Goal: Information Seeking & Learning: Learn about a topic

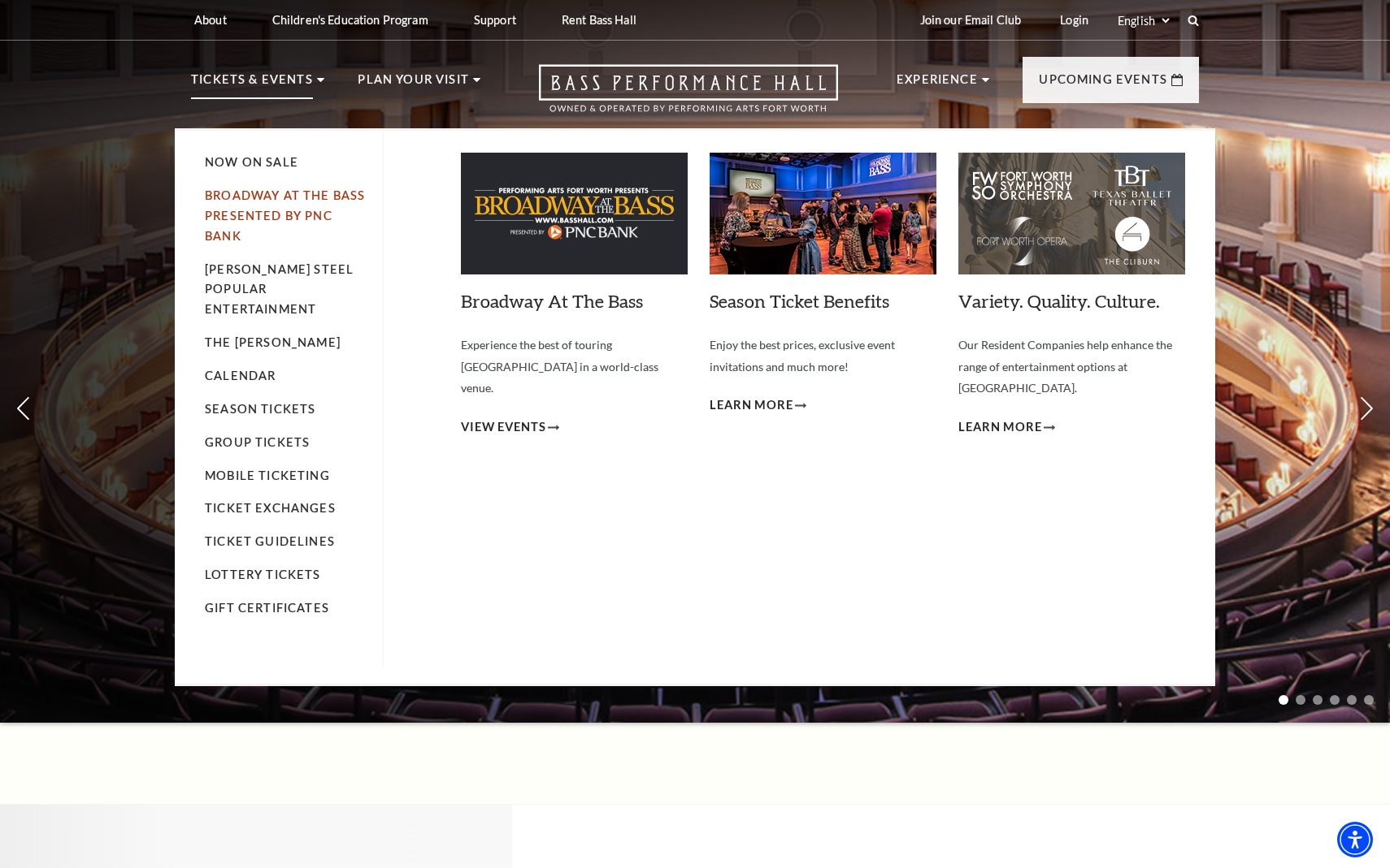
click at [284, 195] on link "Broadway At The Bass presented by PNC Bank" at bounding box center [284, 216] width 160 height 55
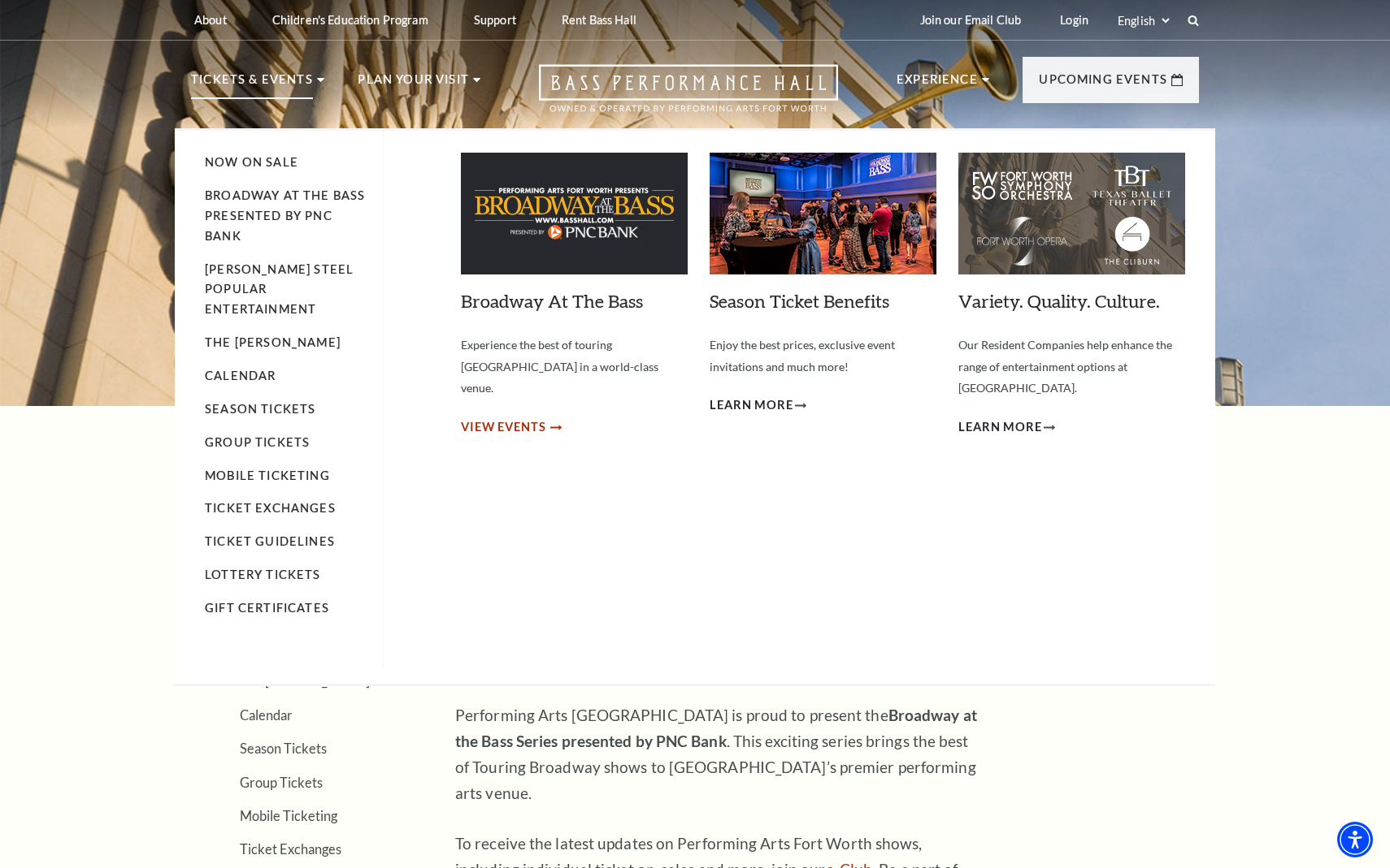
click at [536, 417] on span "View Events" at bounding box center [504, 427] width 85 height 20
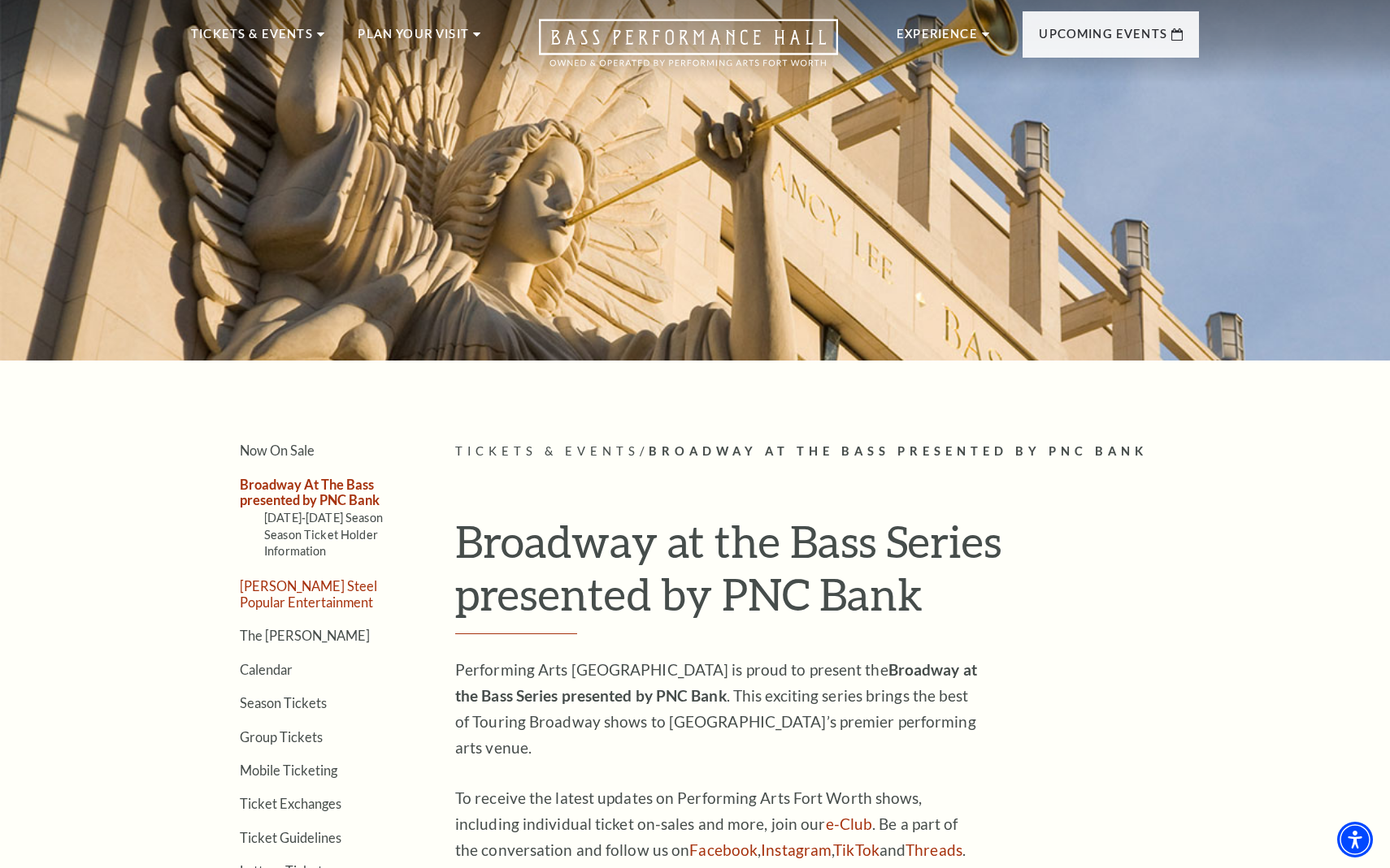
scroll to position [89, 0]
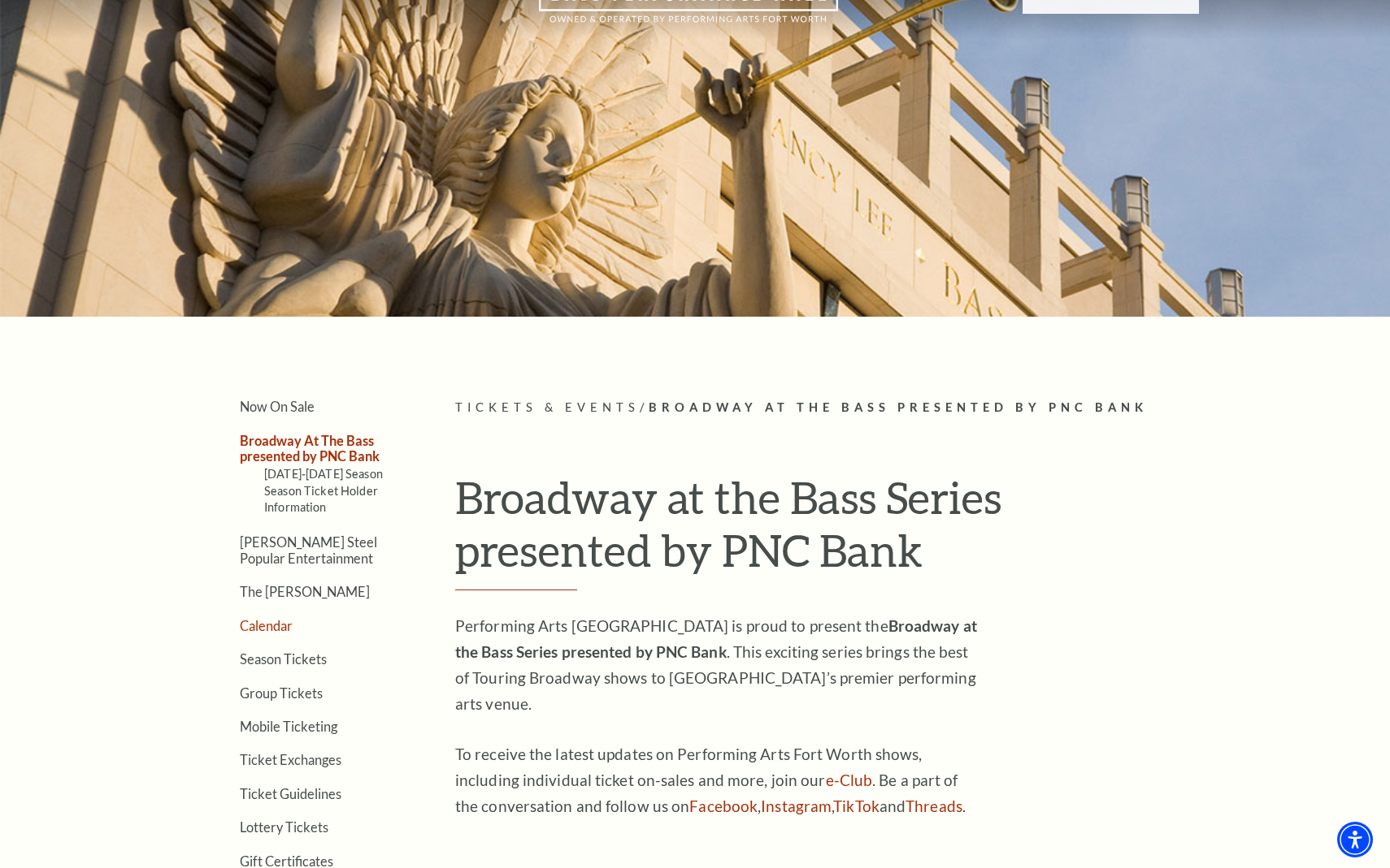
click at [266, 624] on link "Calendar" at bounding box center [265, 626] width 53 height 16
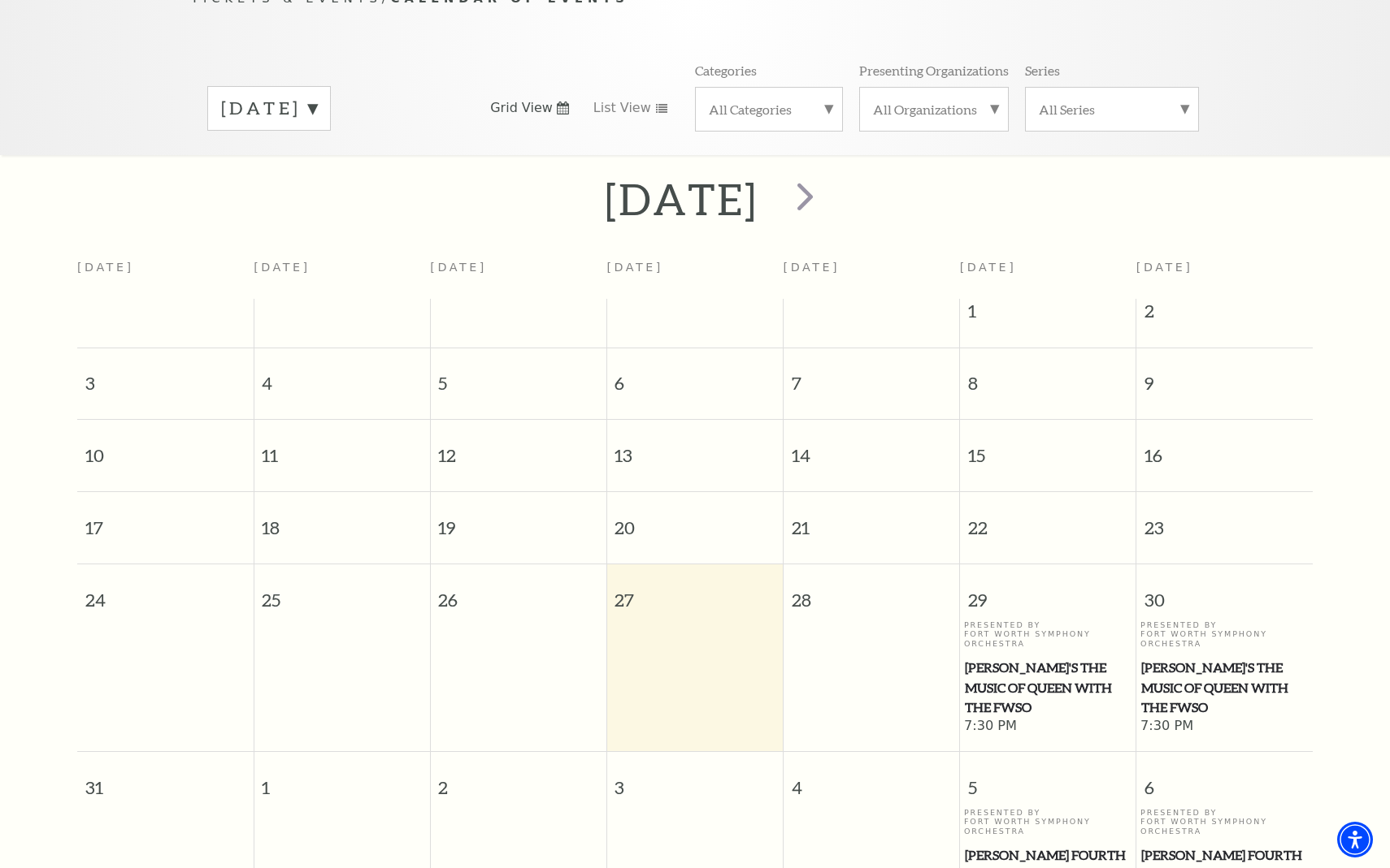
scroll to position [116, 0]
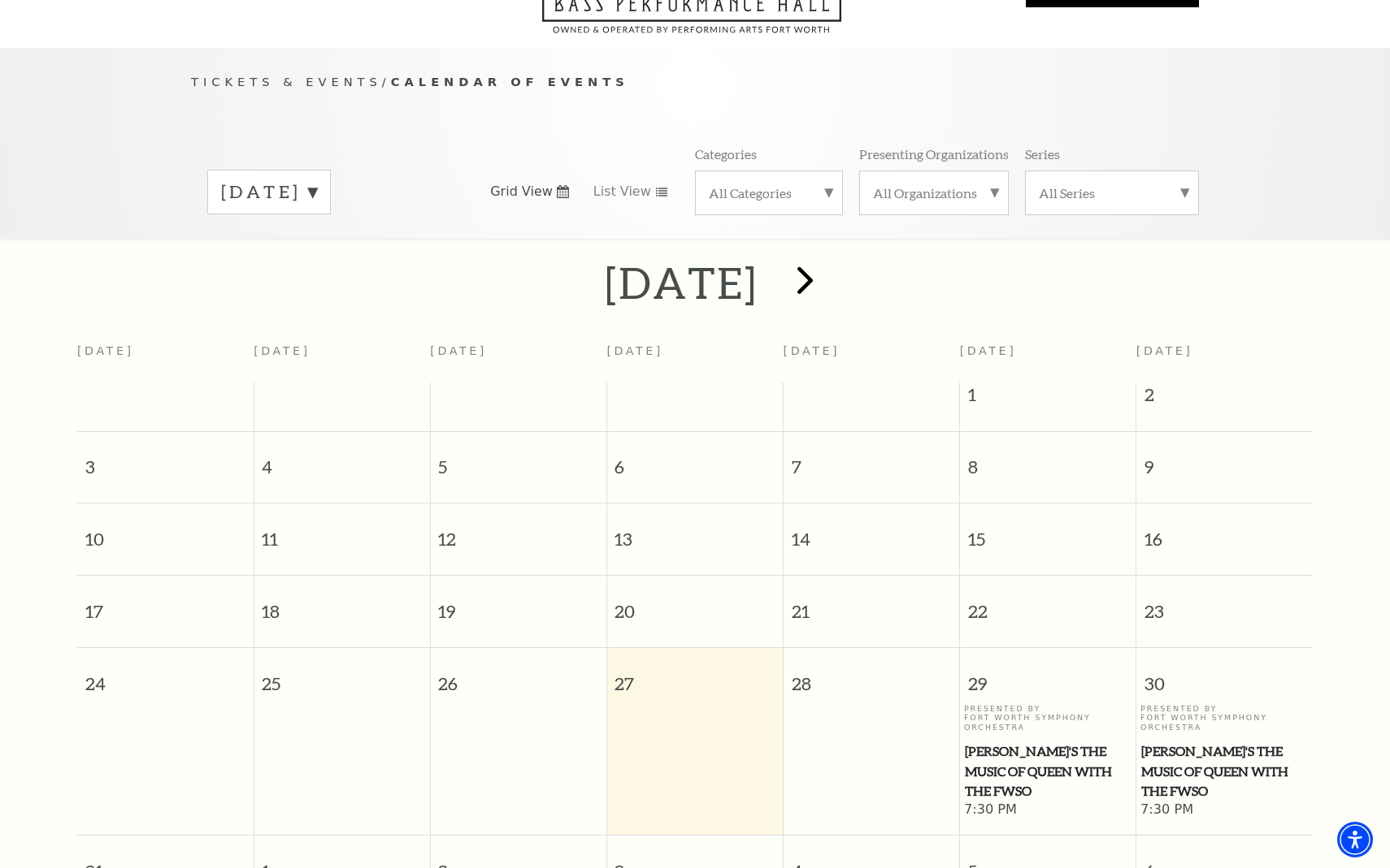
click at [829, 258] on span "next" at bounding box center [805, 279] width 47 height 47
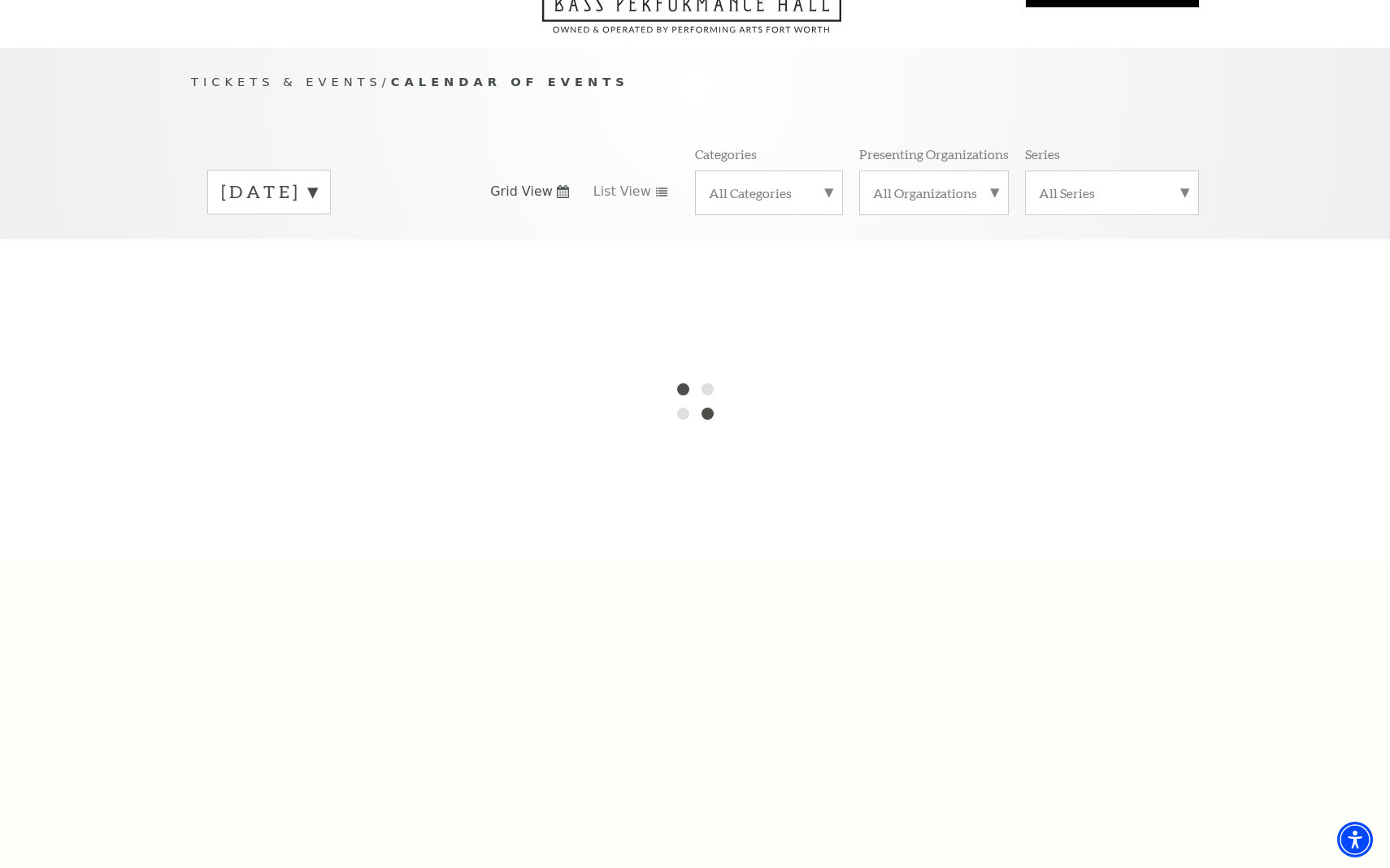
click at [807, 190] on div "All Categories" at bounding box center [768, 193] width 148 height 45
click at [745, 206] on label "Broadway" at bounding box center [768, 218] width 120 height 27
click at [648, 183] on link "List View" at bounding box center [630, 192] width 75 height 18
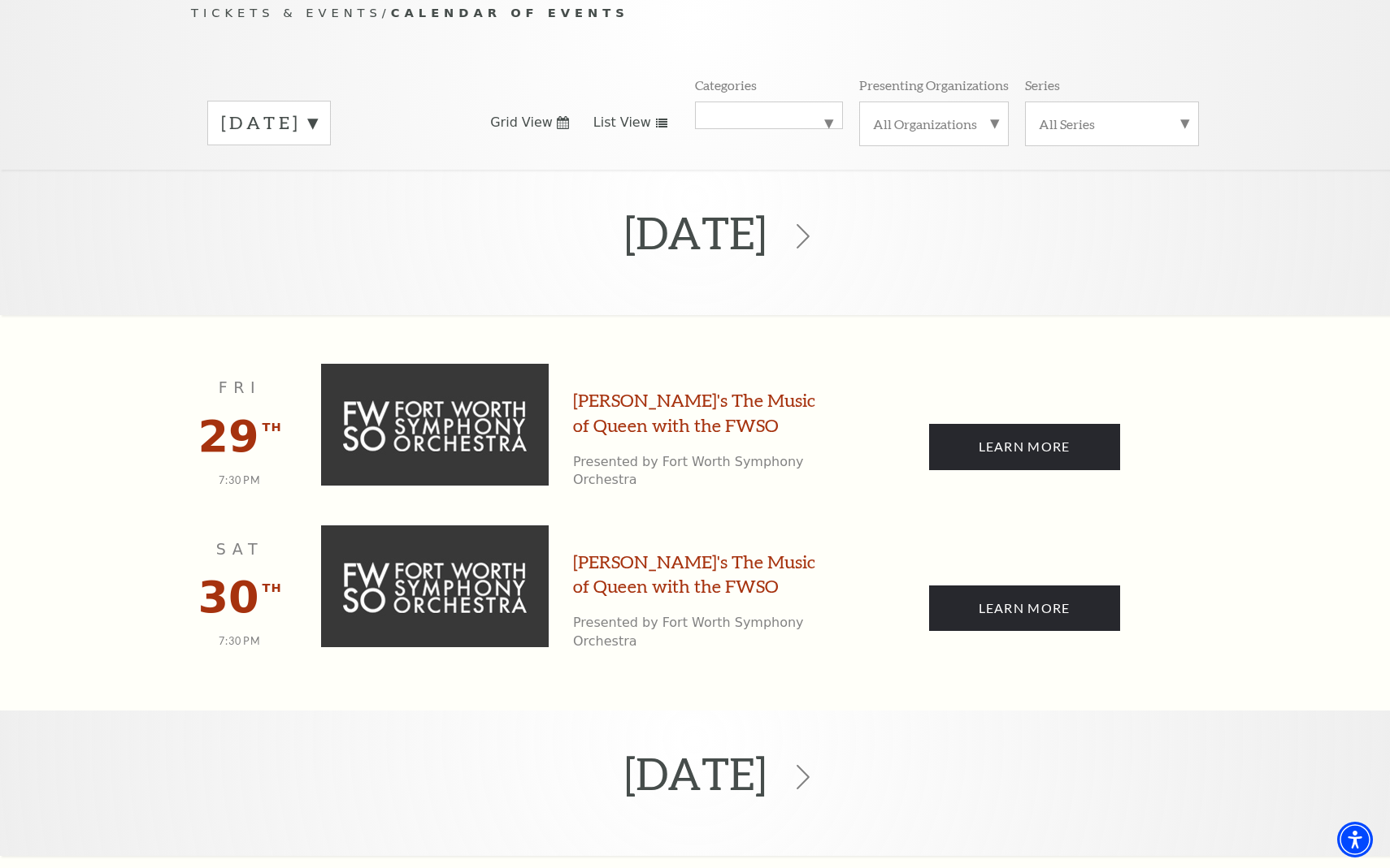
scroll to position [172, 0]
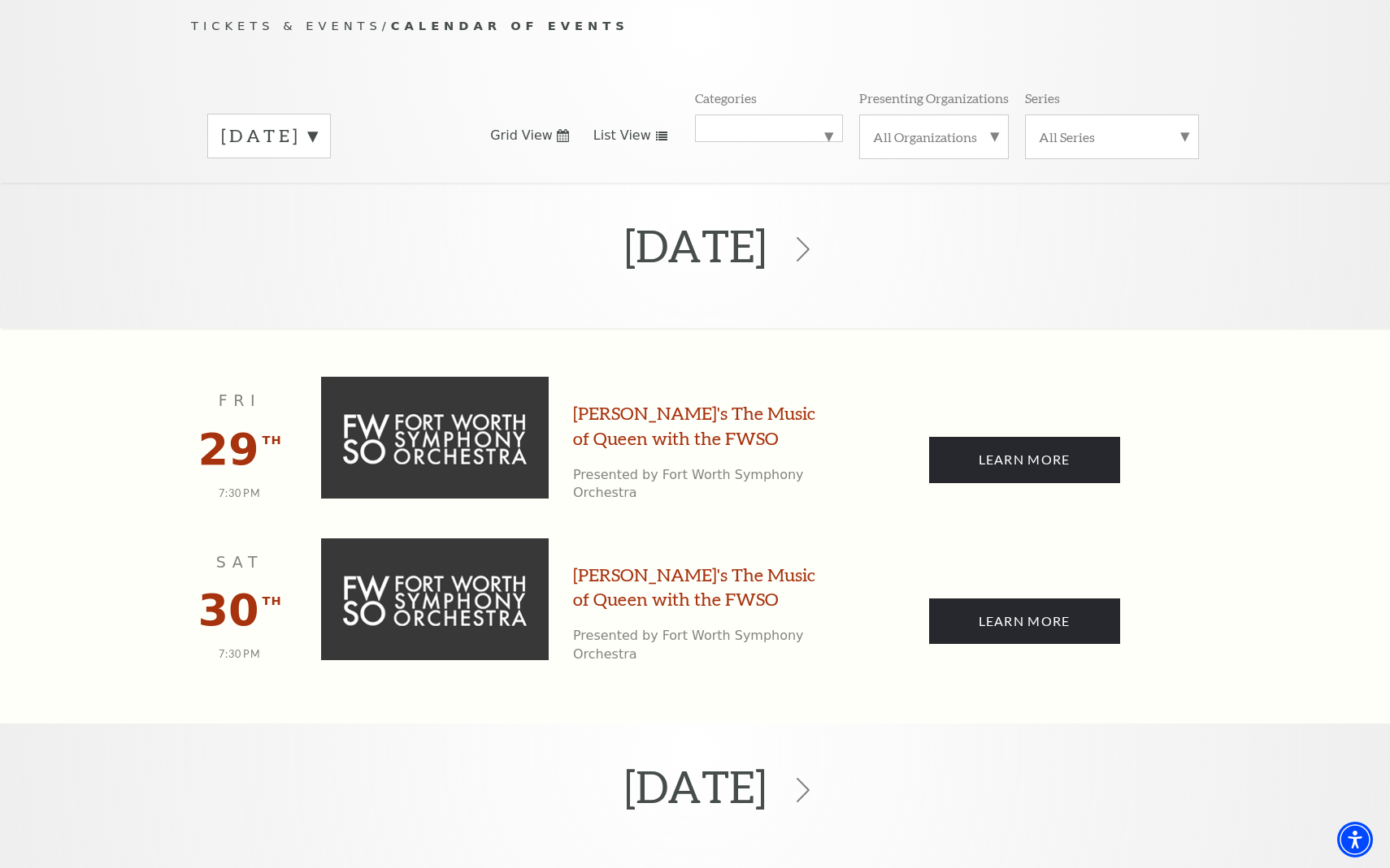
click at [317, 123] on label "[DATE]" at bounding box center [268, 135] width 96 height 25
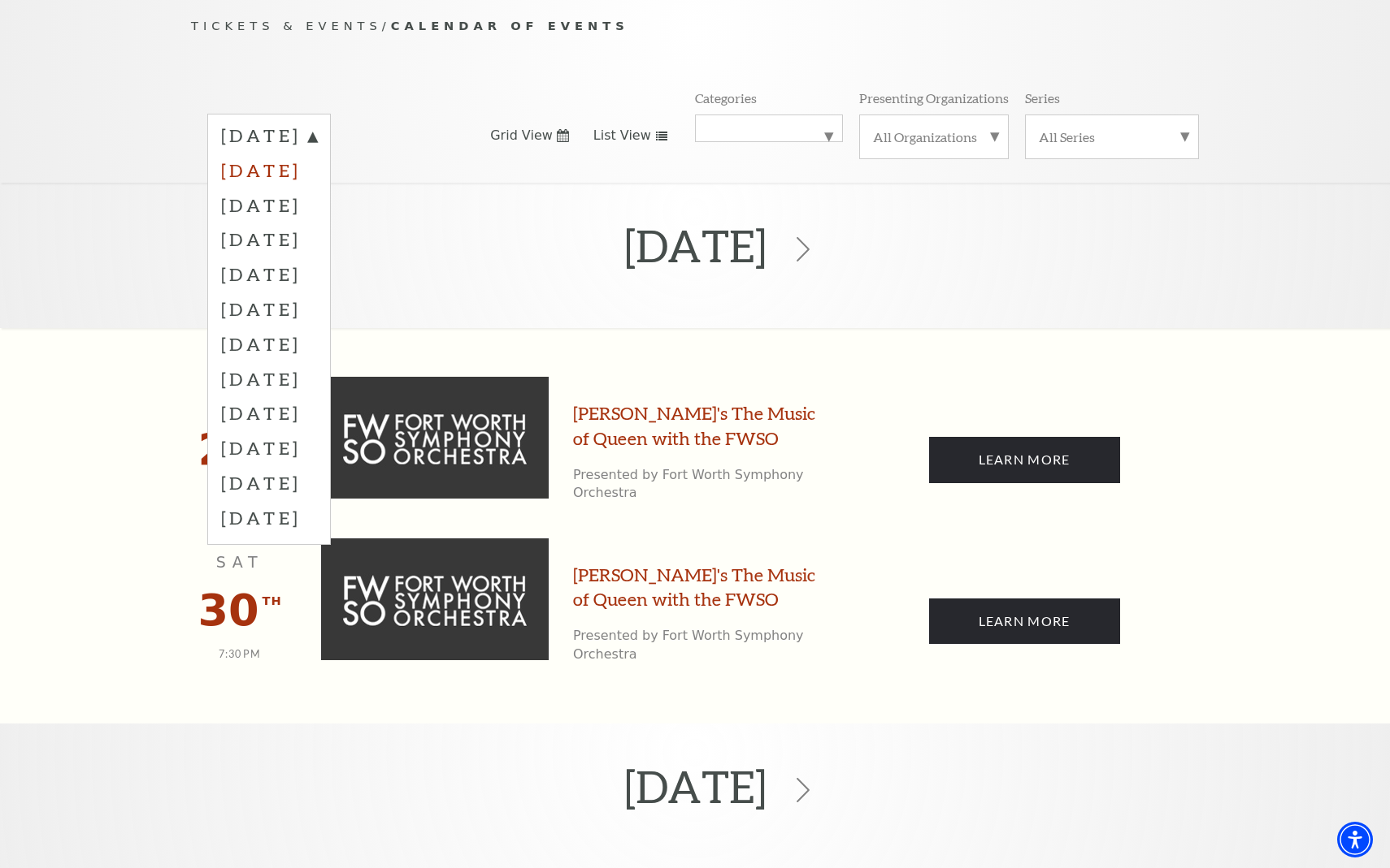
click at [317, 153] on label "September 2025" at bounding box center [268, 170] width 96 height 35
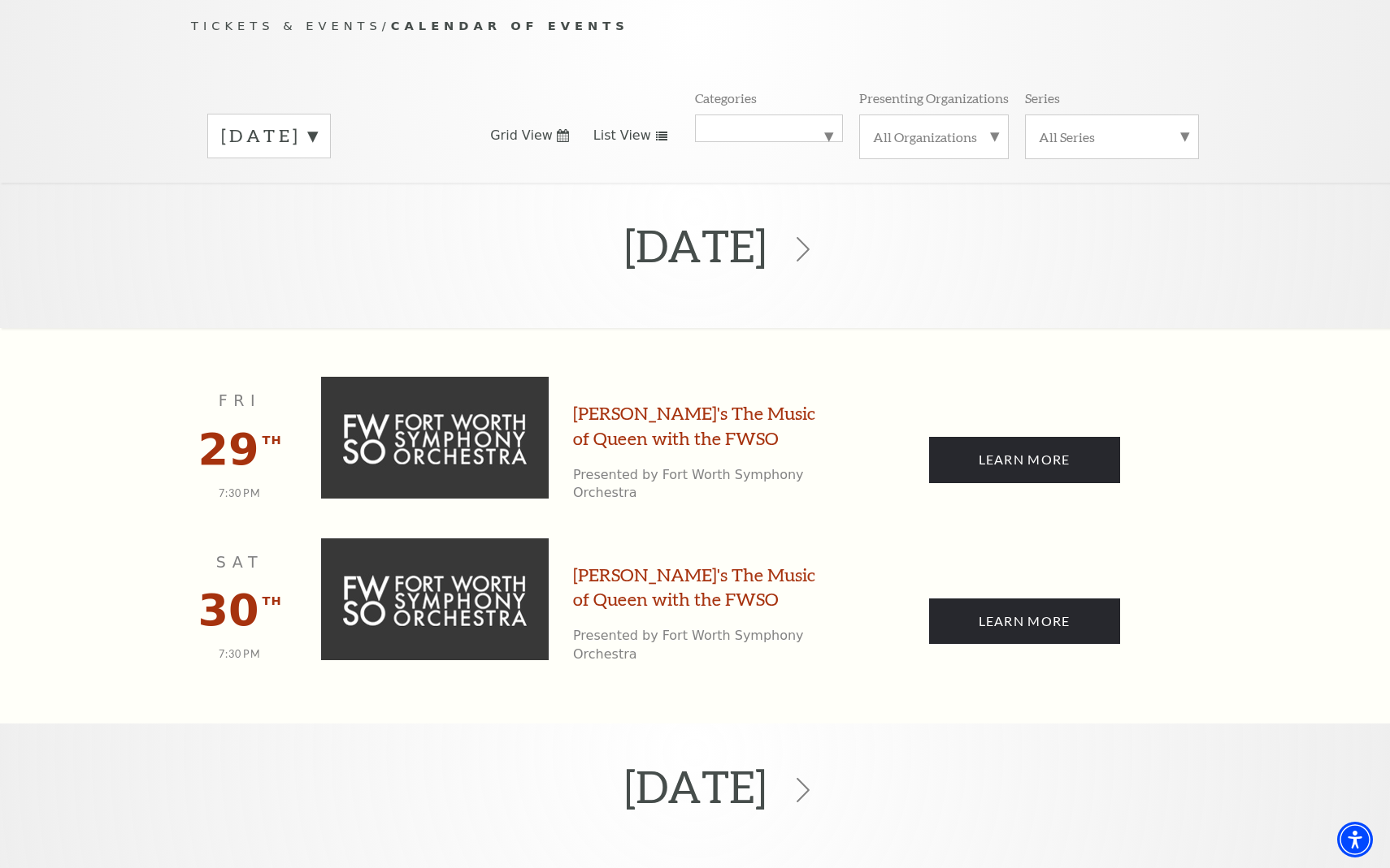
click at [317, 123] on label "[DATE]" at bounding box center [268, 135] width 96 height 25
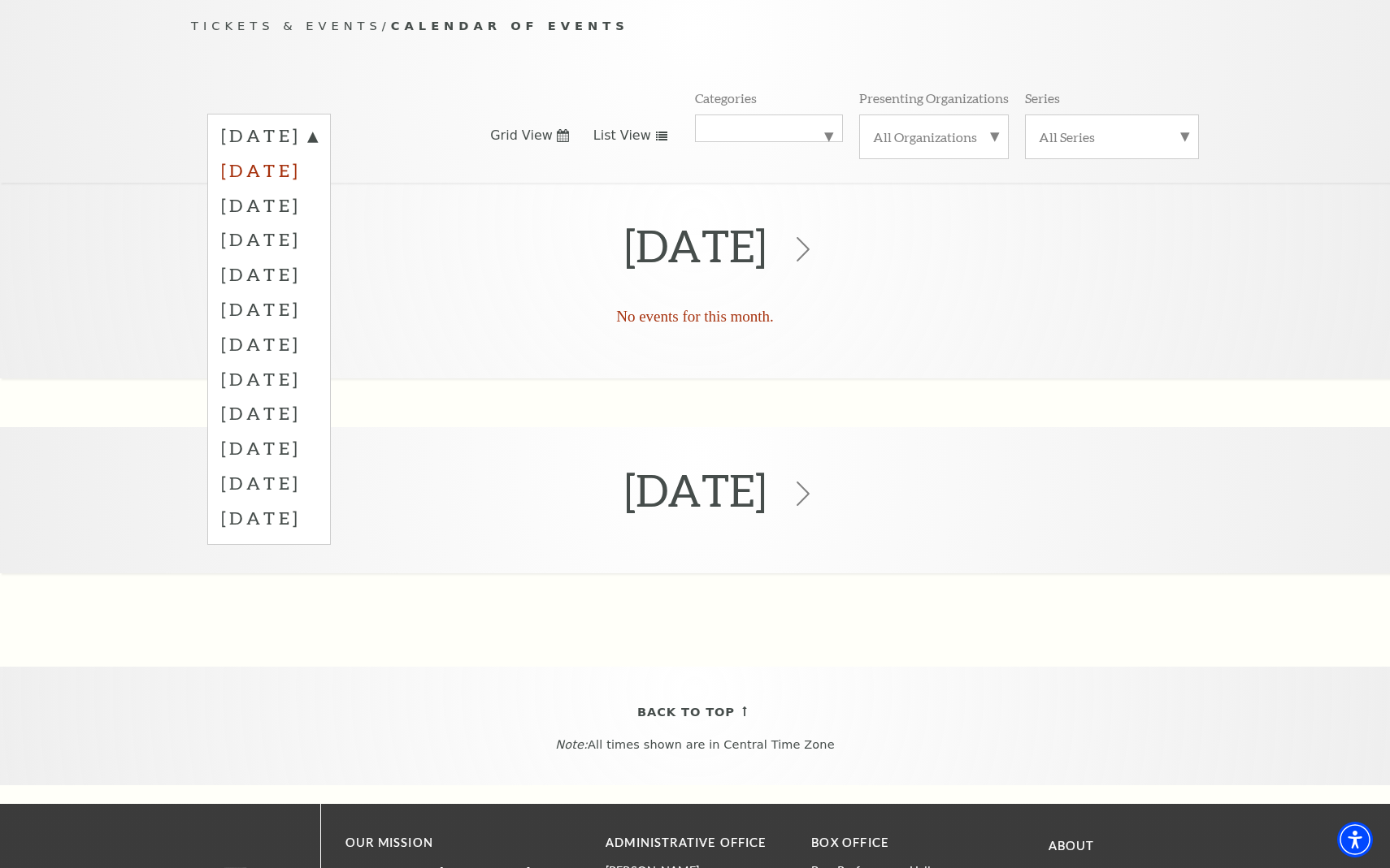
click at [317, 155] on label "September 2025" at bounding box center [268, 170] width 96 height 35
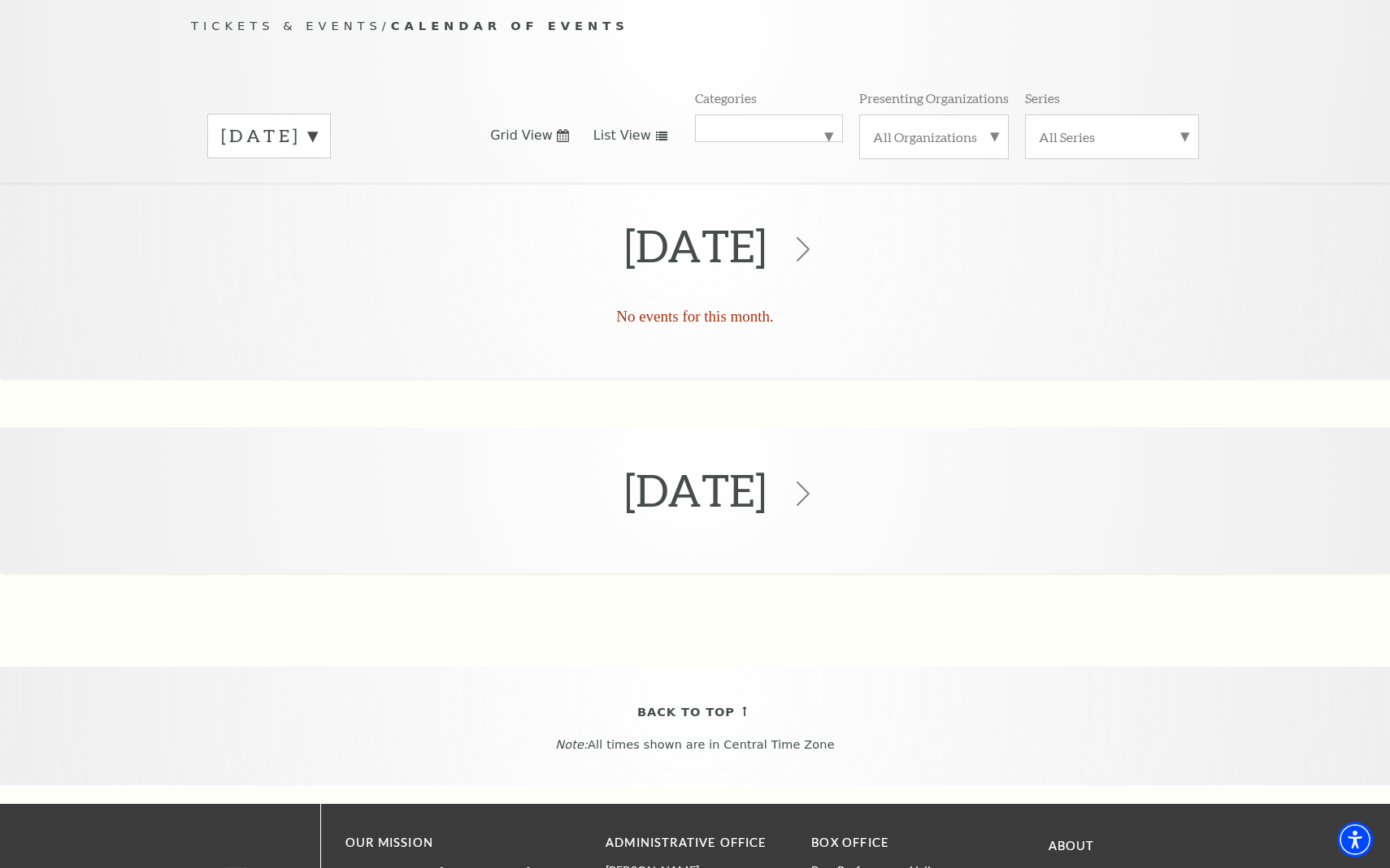
click at [317, 123] on label "[DATE]" at bounding box center [268, 135] width 96 height 25
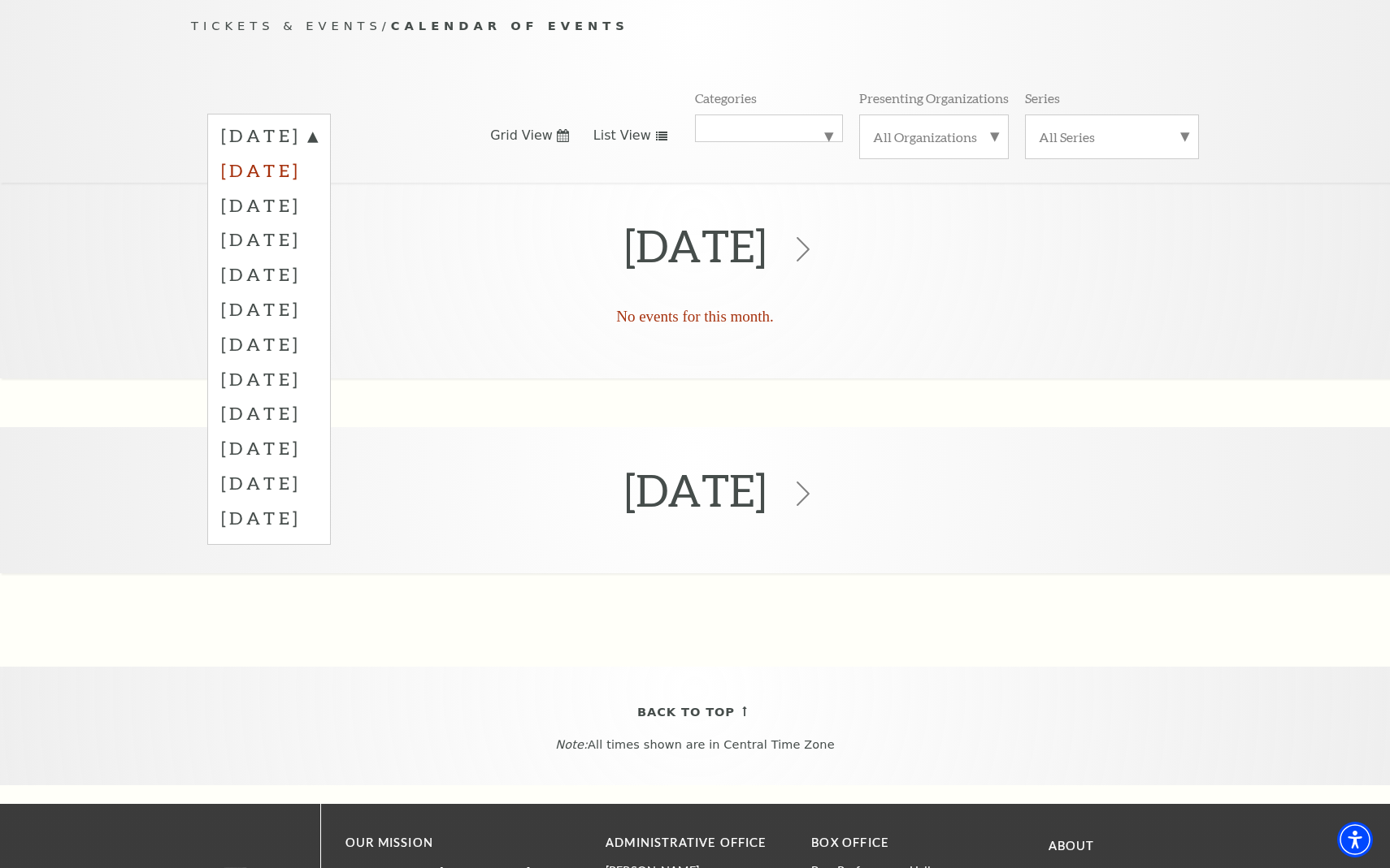
click at [317, 153] on label "September 2025" at bounding box center [268, 170] width 96 height 35
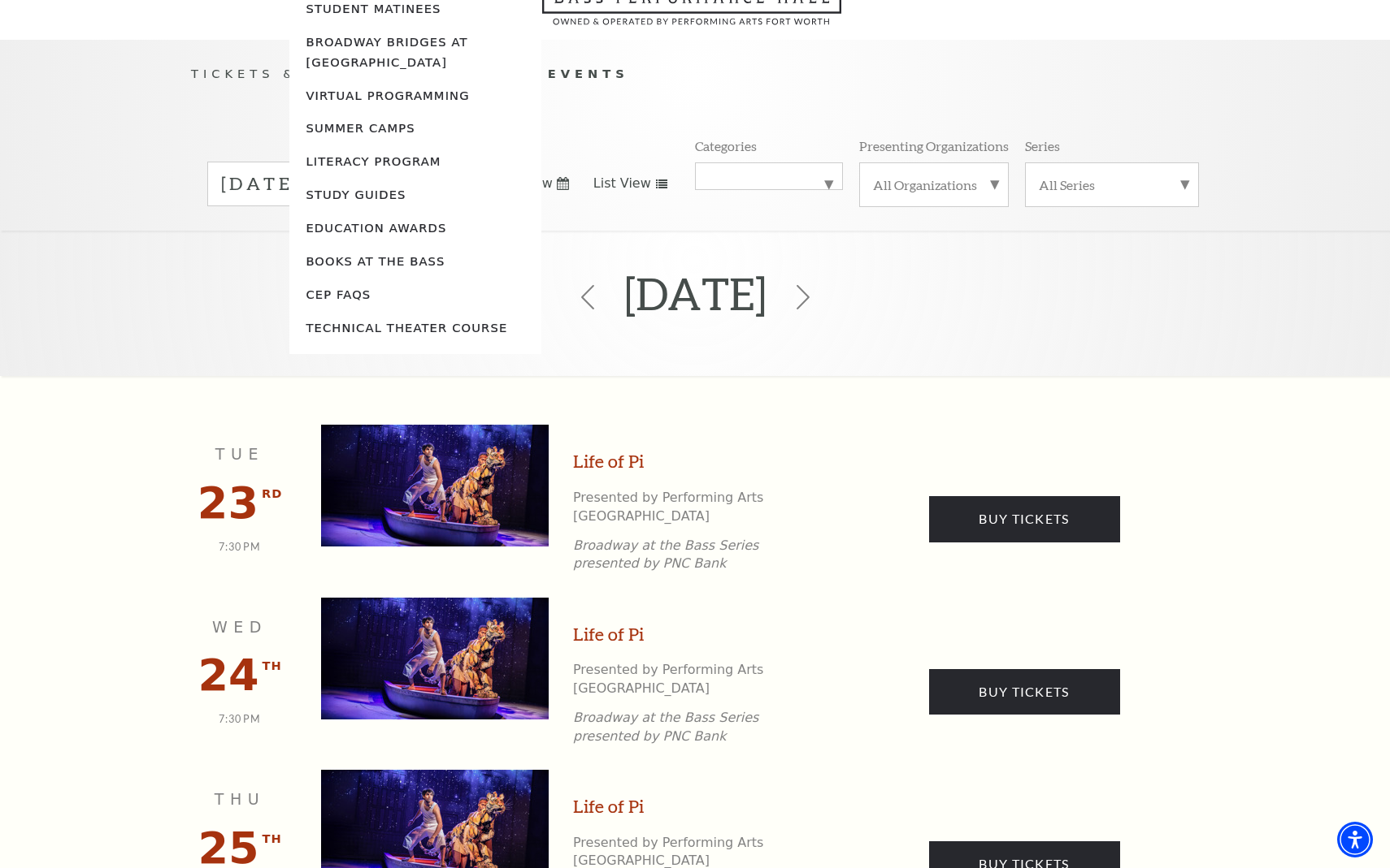
scroll to position [143, 0]
